Goal: Information Seeking & Learning: Learn about a topic

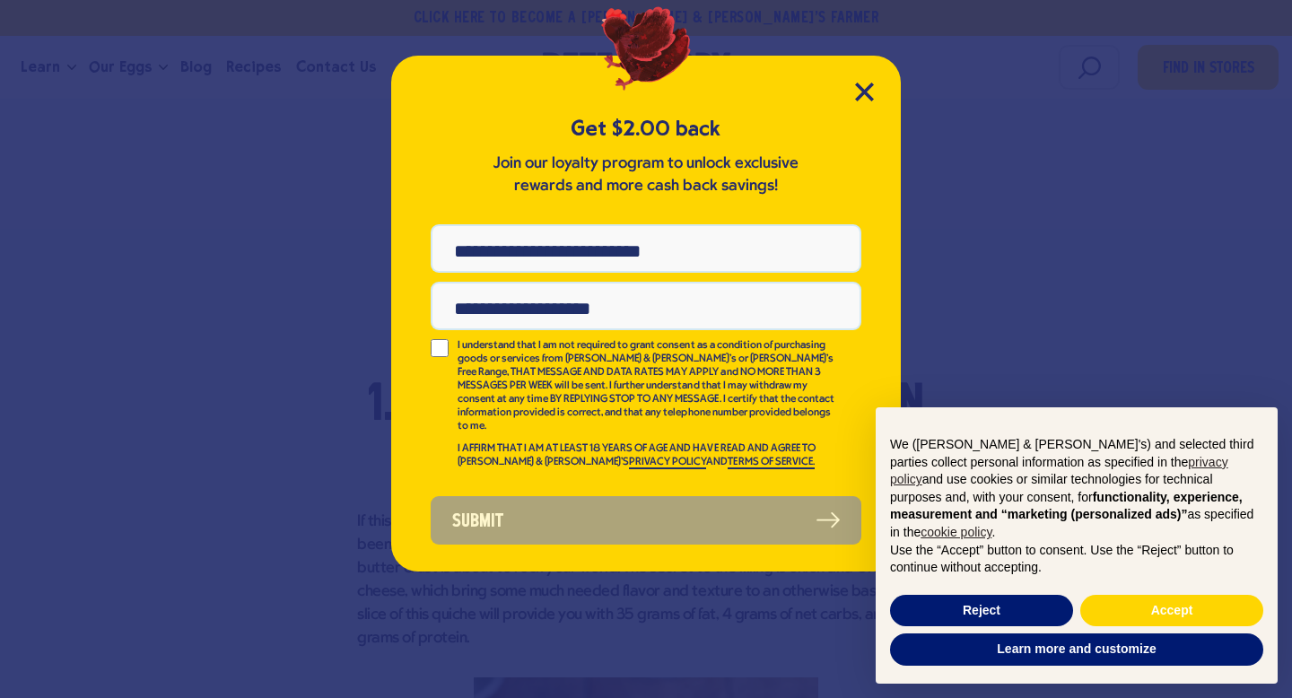
click at [877, 91] on div "Get $2.00 back Join our loyalty program to unlock exclusive rewards and more ca…" at bounding box center [645, 314] width 509 height 516
click at [864, 84] on icon "Close Modal" at bounding box center [864, 92] width 19 height 19
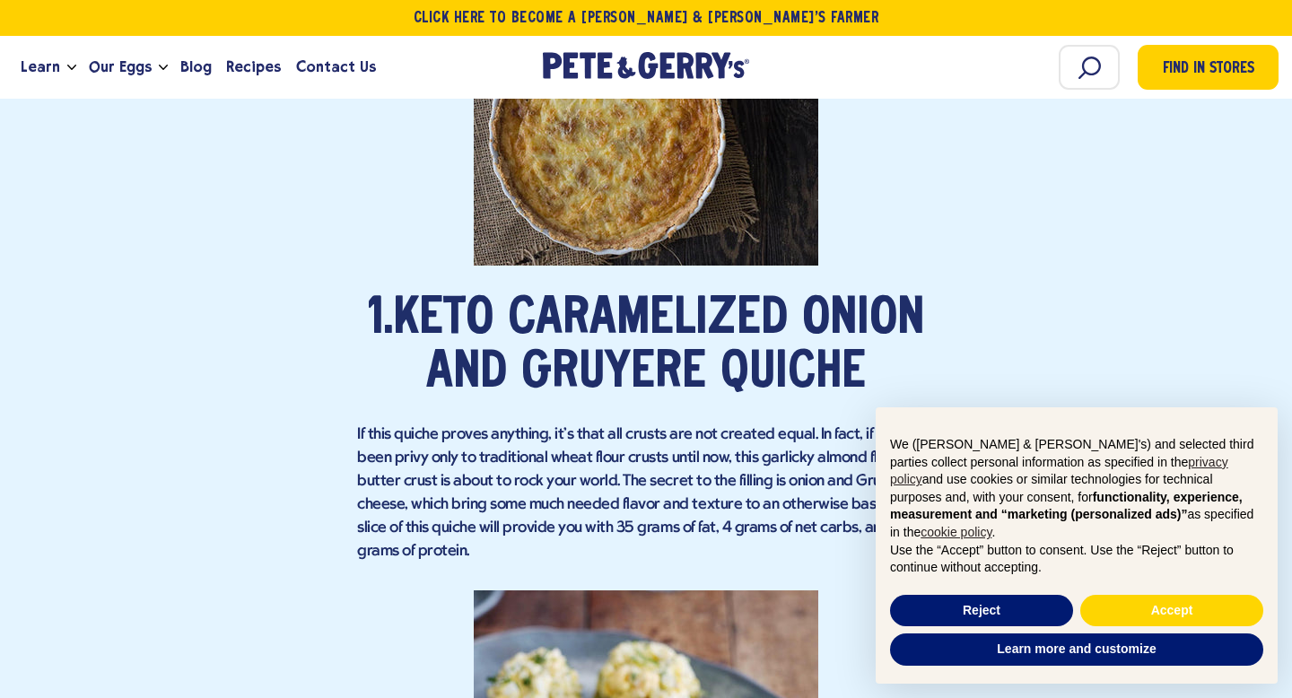
scroll to position [1816, 0]
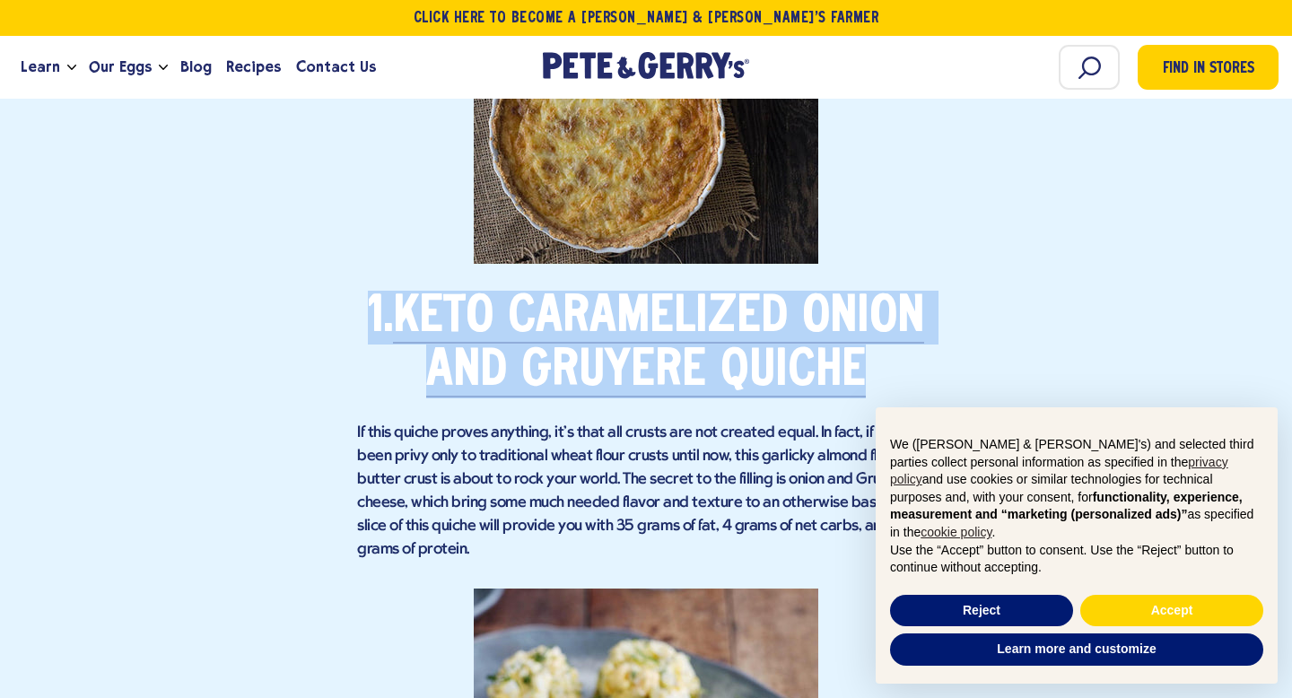
drag, startPoint x: 881, startPoint y: 355, endPoint x: 382, endPoint y: 268, distance: 506.3
copy h2 "1. Keto Caramelized [PERSON_NAME] and Gruyere Quiche"
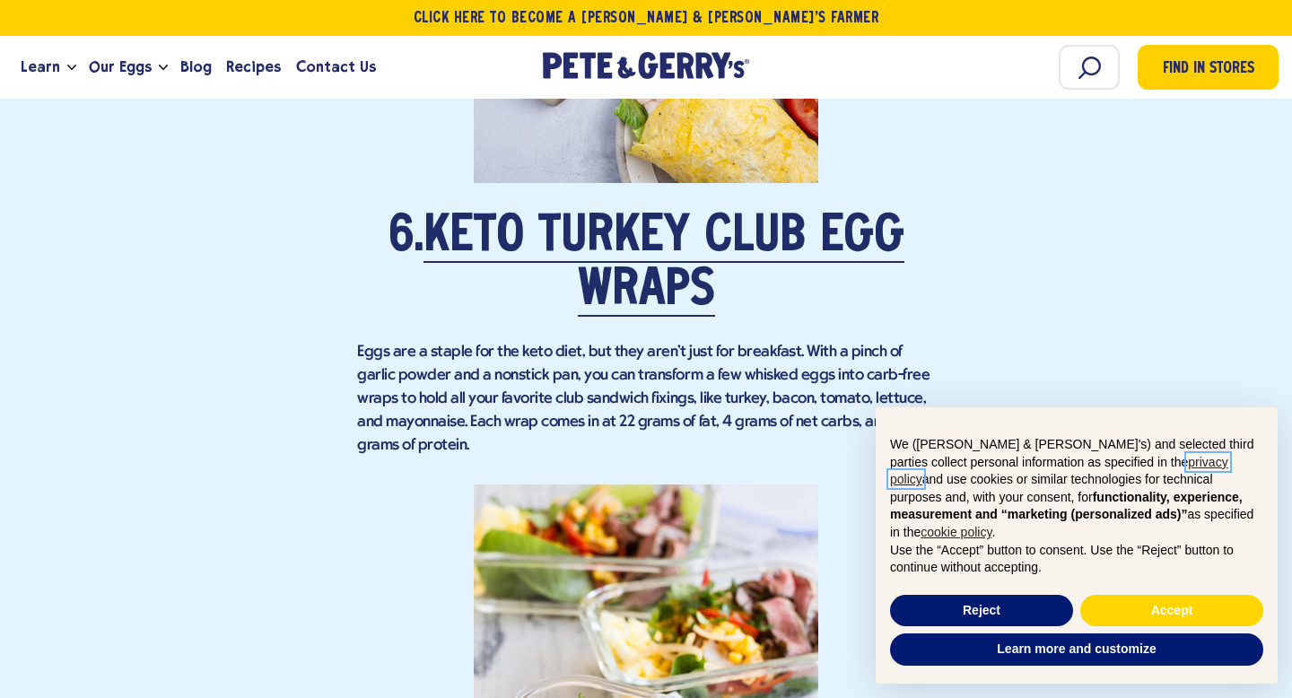
scroll to position [5447, 0]
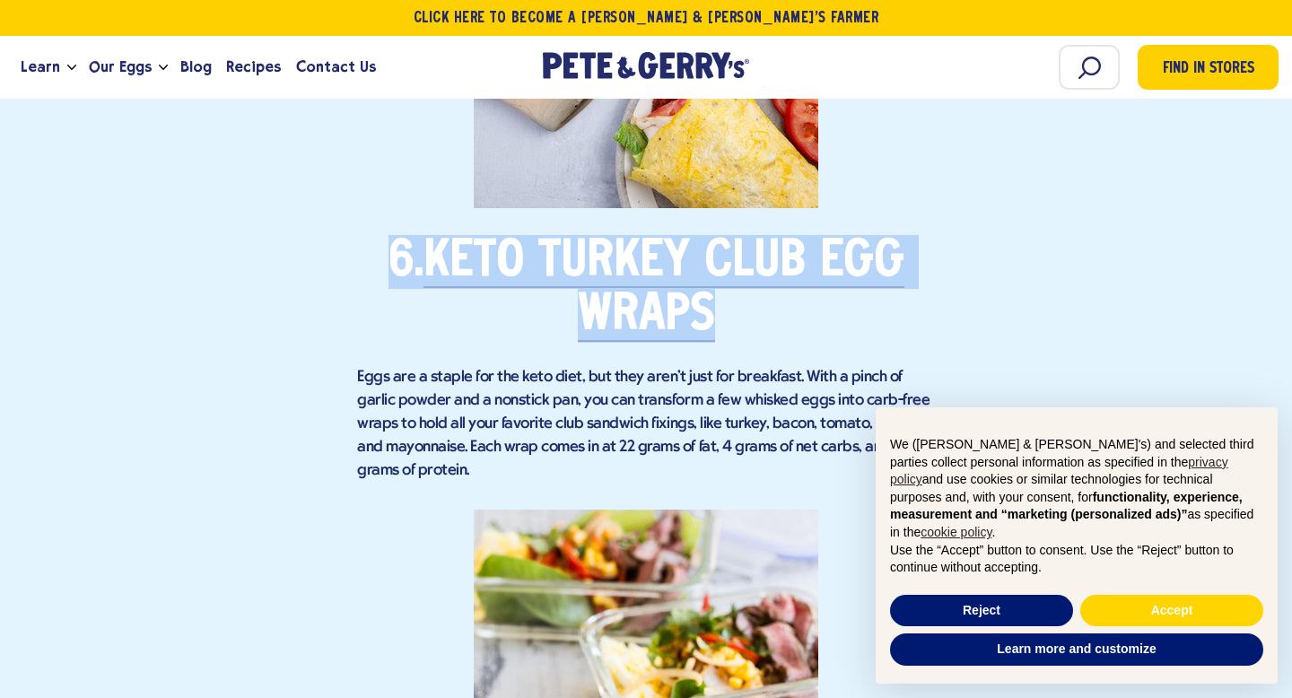
drag, startPoint x: 345, startPoint y: 220, endPoint x: 823, endPoint y: 336, distance: 491.2
copy h2 "6. Keto Turkey Club Egg Wraps"
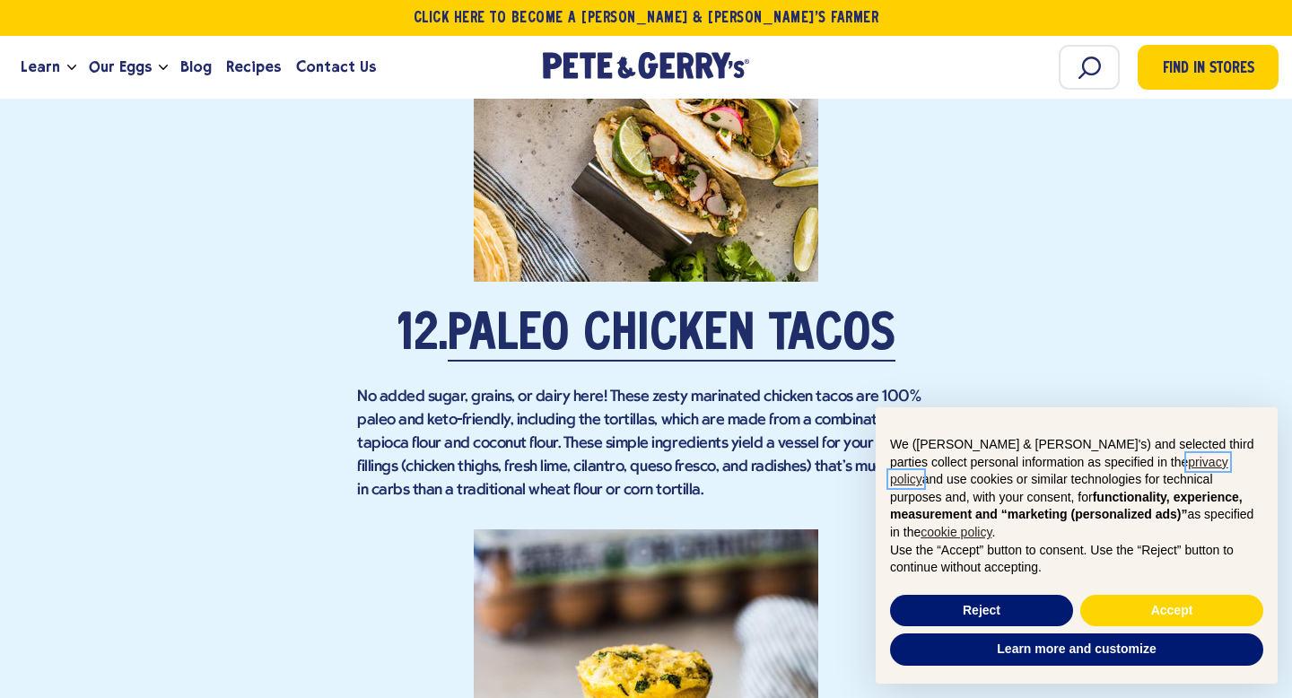
scroll to position [9881, 0]
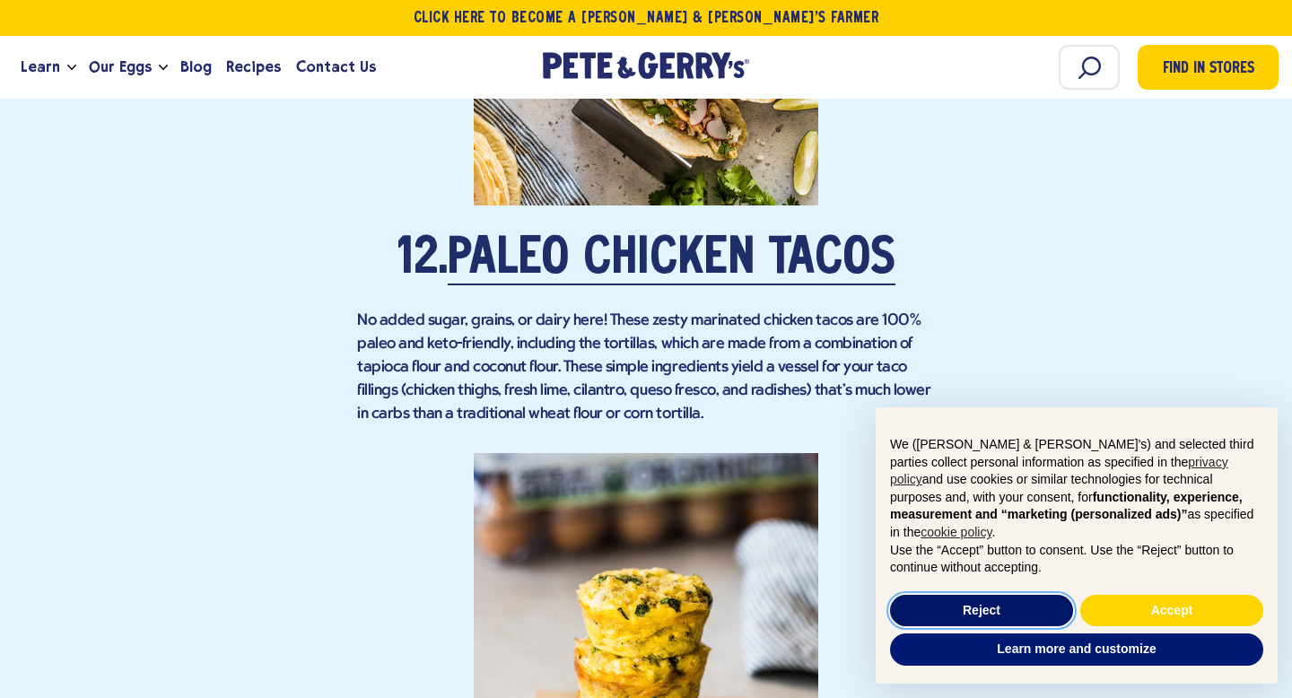
click at [997, 600] on button "Reject" at bounding box center [981, 611] width 183 height 32
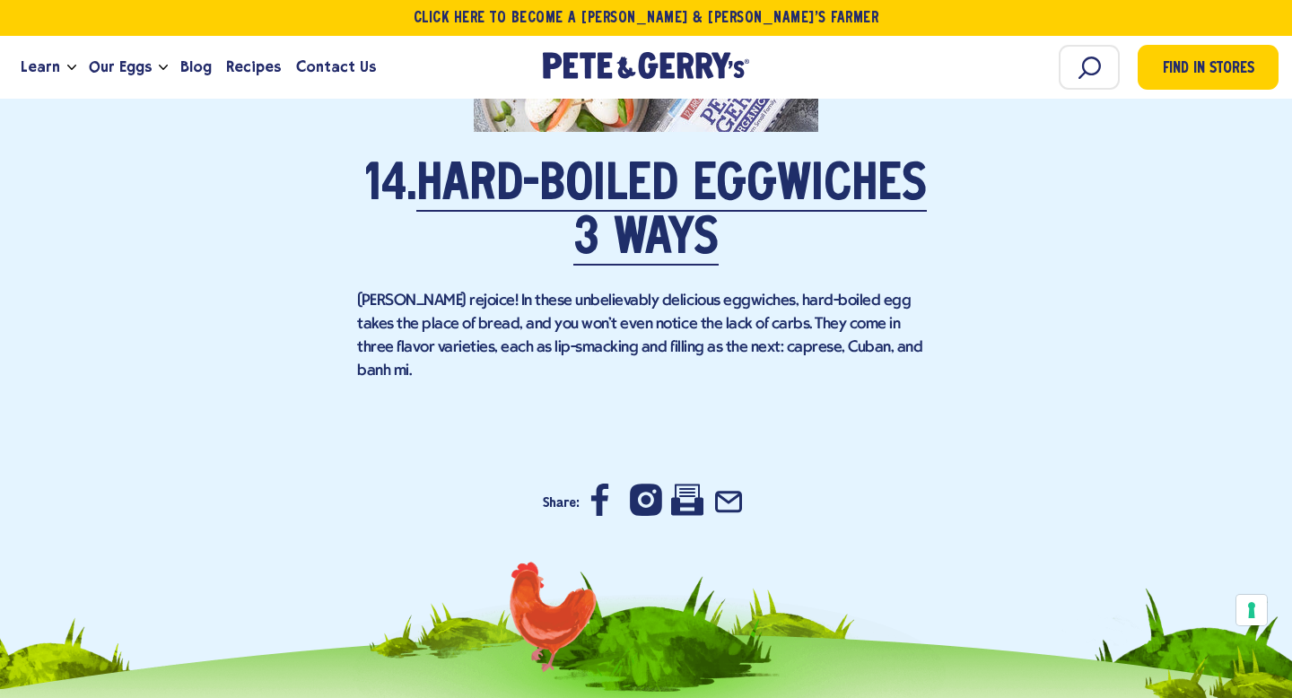
scroll to position [11723, 0]
